Goal: Information Seeking & Learning: Learn about a topic

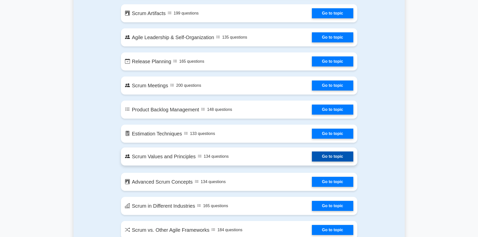
click at [334, 158] on link "Go to topic" at bounding box center [332, 156] width 41 height 10
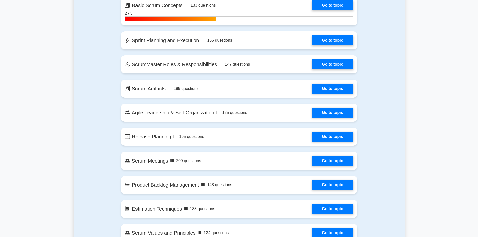
scroll to position [251, 0]
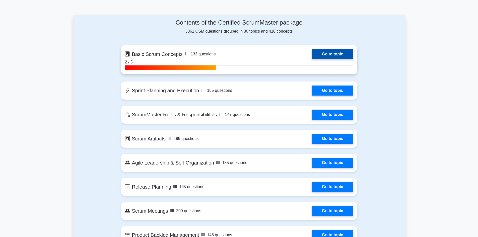
click at [331, 56] on link "Go to topic" at bounding box center [332, 54] width 41 height 10
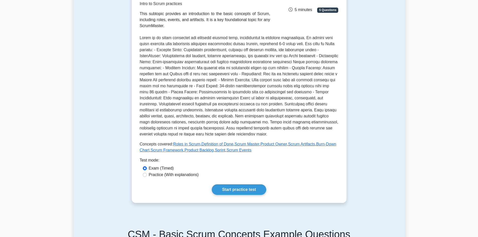
scroll to position [75, 0]
